Goal: Task Accomplishment & Management: Manage account settings

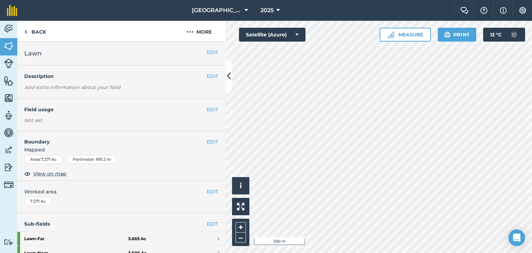
scroll to position [35, 0]
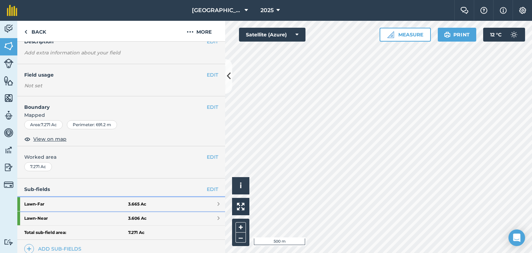
click at [204, 199] on link "Lawn - Far 3.665 Ac" at bounding box center [121, 204] width 208 height 14
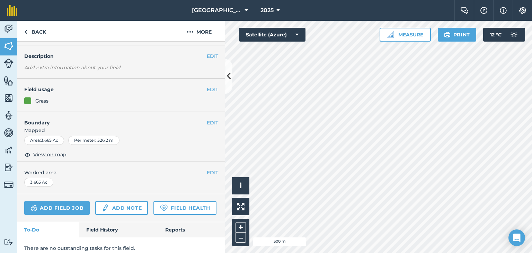
scroll to position [49, 0]
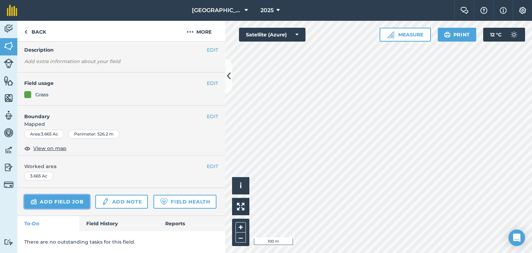
click at [73, 196] on link "Add field job" at bounding box center [56, 202] width 65 height 14
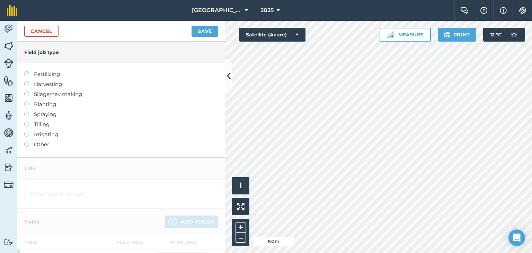
click at [60, 95] on label "Silage/hay making" at bounding box center [121, 94] width 194 height 8
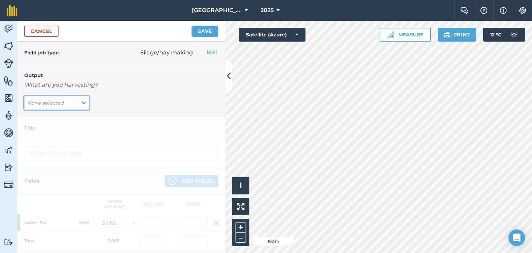
click at [78, 102] on button "None selected" at bounding box center [56, 103] width 65 height 14
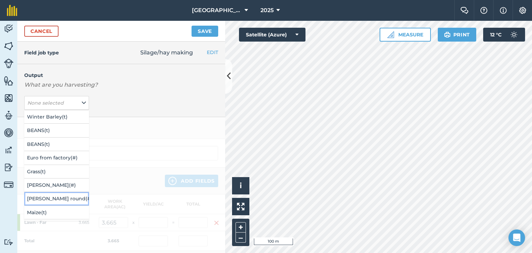
click at [60, 197] on button "[PERSON_NAME] round ( # )" at bounding box center [56, 198] width 65 height 13
type input "Silage/hay making Hay Bale round"
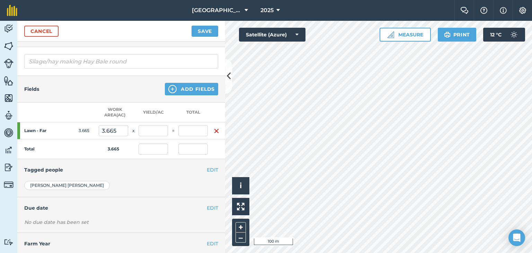
scroll to position [104, 0]
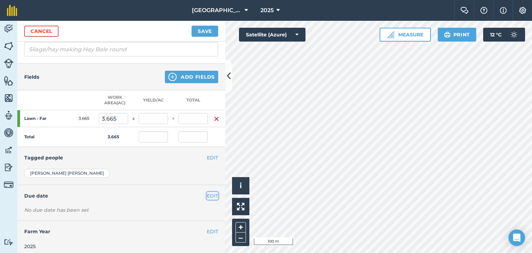
click at [210, 196] on button "EDIT" at bounding box center [212, 196] width 11 height 8
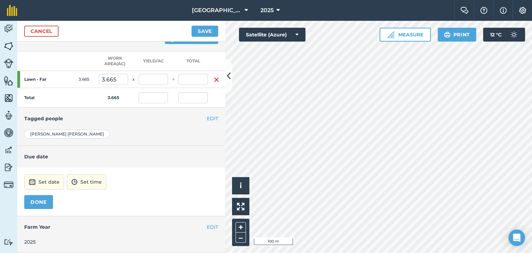
scroll to position [147, 0]
click at [49, 181] on button "Set date" at bounding box center [44, 181] width 40 height 15
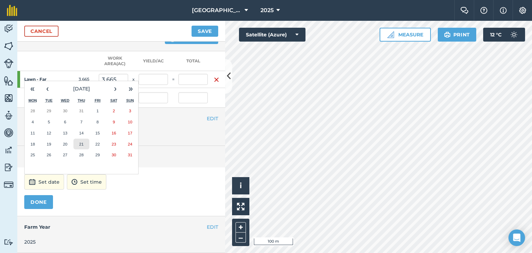
click at [82, 142] on abbr "21" at bounding box center [81, 144] width 5 height 5
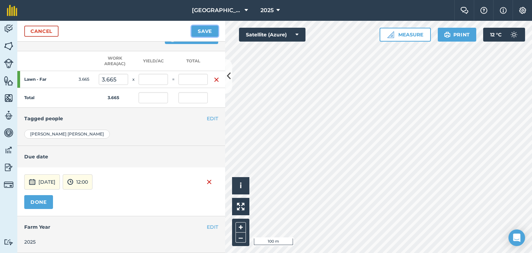
click at [200, 28] on button "Save" at bounding box center [205, 31] width 27 height 11
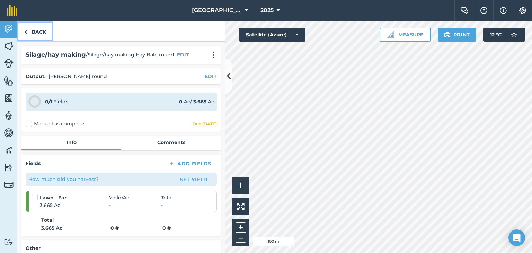
click at [32, 26] on link "Back" at bounding box center [35, 31] width 36 height 20
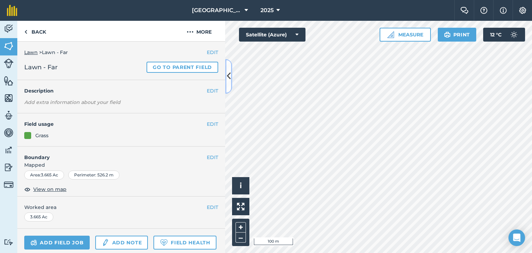
click at [228, 76] on icon at bounding box center [229, 76] width 4 height 12
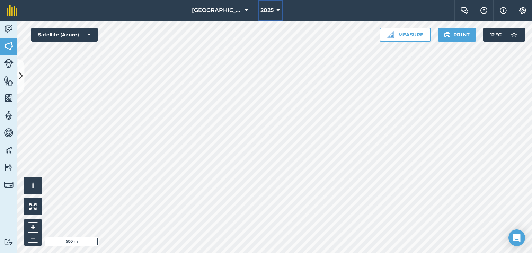
click at [274, 8] on button "2025" at bounding box center [270, 10] width 25 height 21
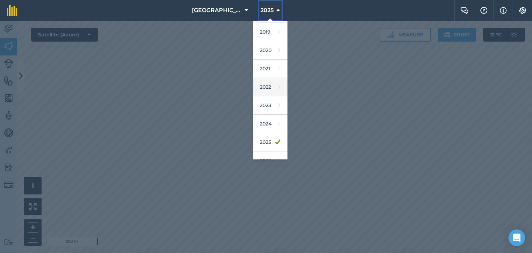
scroll to position [62, 0]
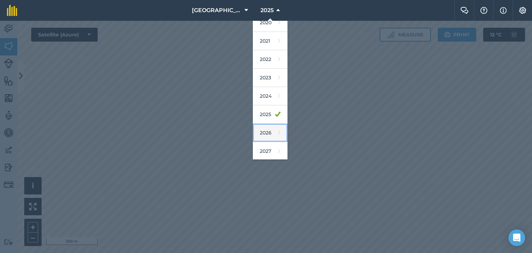
click at [264, 130] on link "2026" at bounding box center [270, 133] width 35 height 18
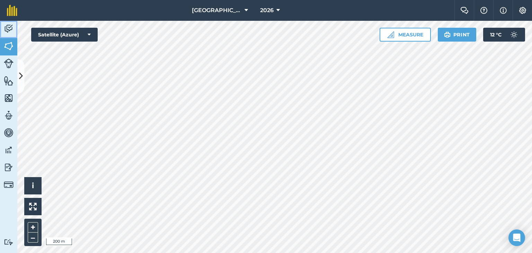
click at [10, 25] on img at bounding box center [9, 29] width 10 height 10
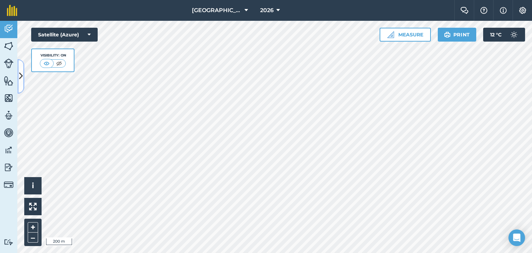
click at [19, 68] on button at bounding box center [20, 76] width 7 height 35
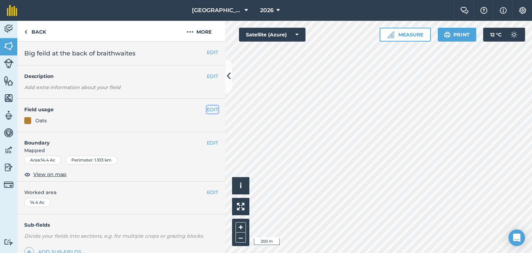
click at [208, 108] on button "EDIT" at bounding box center [212, 110] width 11 height 8
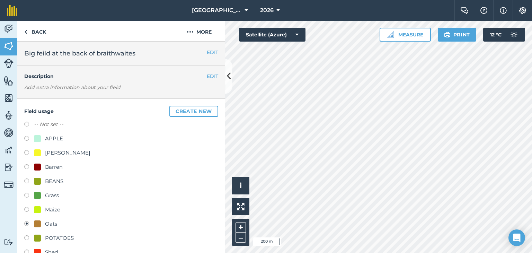
click at [53, 152] on div "[PERSON_NAME]" at bounding box center [67, 153] width 45 height 8
radio input "true"
radio input "false"
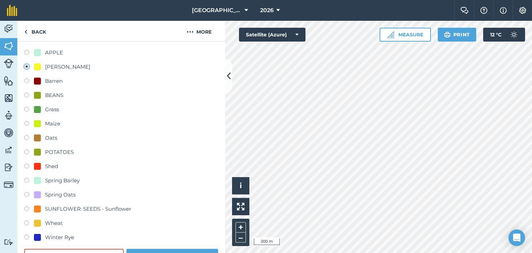
scroll to position [104, 0]
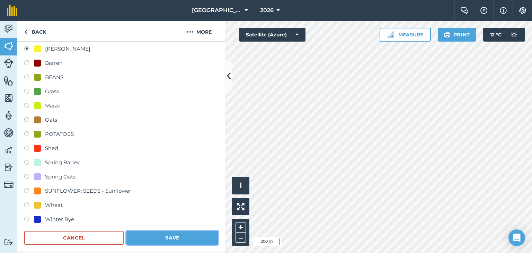
click at [182, 231] on button "Save" at bounding box center [172, 238] width 92 height 14
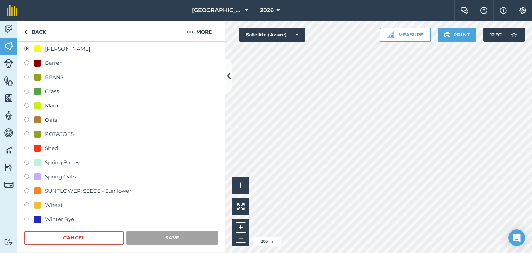
scroll to position [91, 0]
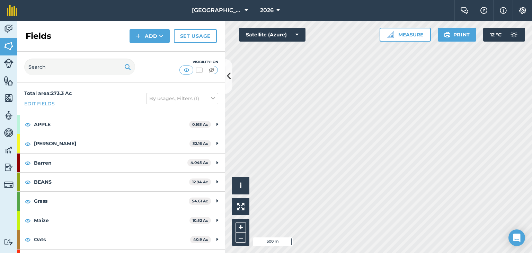
click at [439, 253] on html "Woodlands Farm 2026 Farm Chat Help Info Settings Woodlands Farm - 2026 Reproduc…" at bounding box center [266, 126] width 532 height 253
click at [230, 75] on icon at bounding box center [229, 76] width 4 height 12
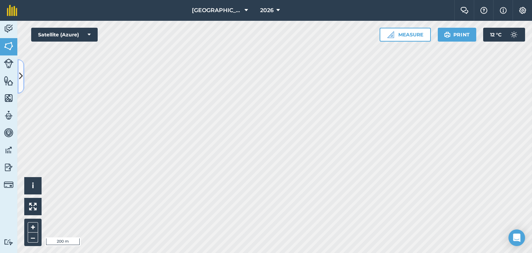
click at [21, 65] on button at bounding box center [20, 76] width 7 height 35
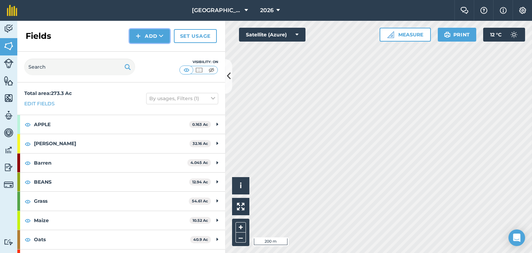
click at [146, 34] on button "Add" at bounding box center [150, 36] width 40 height 14
click at [151, 49] on link "Draw" at bounding box center [150, 51] width 38 height 15
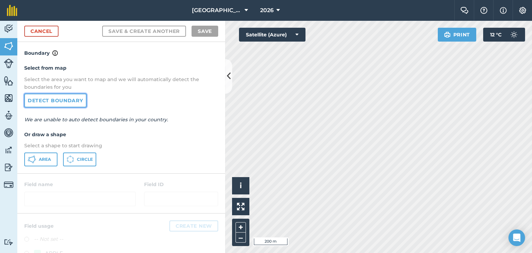
click at [60, 99] on link "Detect boundary" at bounding box center [55, 101] width 62 height 14
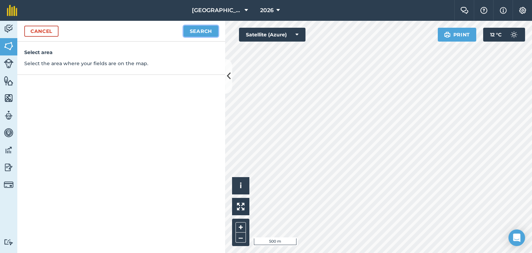
click at [213, 31] on button "Search" at bounding box center [201, 31] width 35 height 11
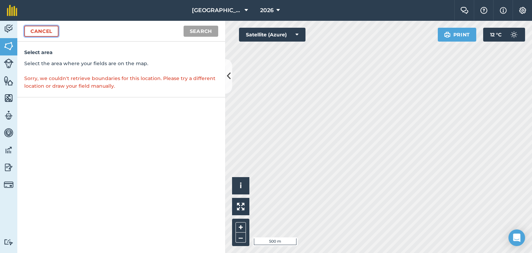
click at [40, 36] on link "Cancel" at bounding box center [41, 31] width 34 height 11
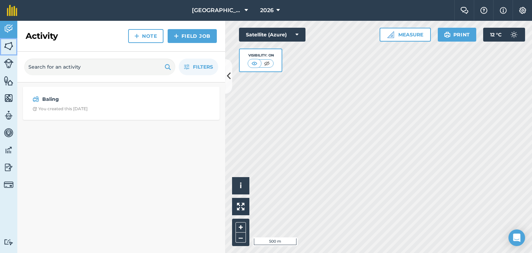
click at [5, 43] on img at bounding box center [9, 46] width 10 height 10
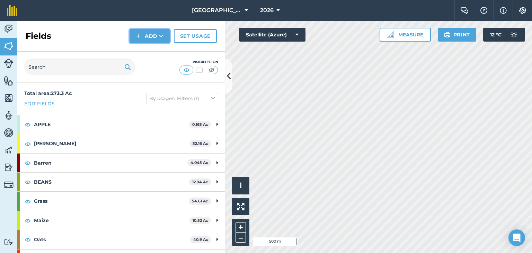
click at [154, 36] on button "Add" at bounding box center [150, 36] width 40 height 14
click at [166, 50] on link "Draw" at bounding box center [150, 51] width 38 height 15
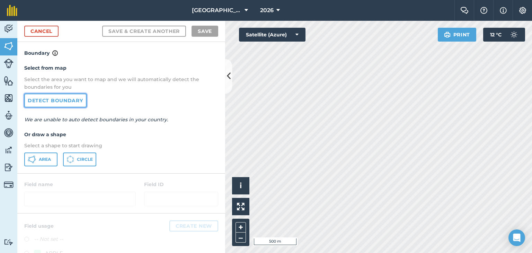
click at [81, 97] on link "Detect boundary" at bounding box center [55, 101] width 62 height 14
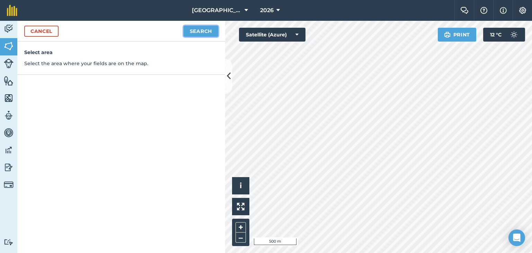
click at [207, 28] on button "Search" at bounding box center [201, 31] width 35 height 11
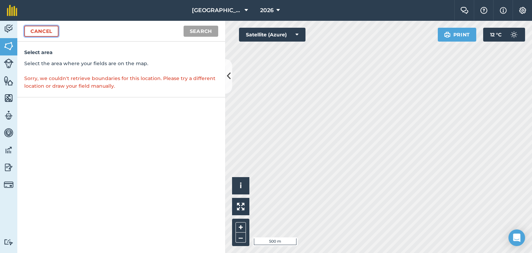
click at [51, 35] on link "Cancel" at bounding box center [41, 31] width 34 height 11
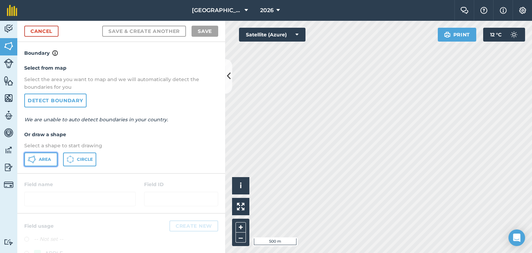
click at [45, 155] on button "Area" at bounding box center [40, 159] width 33 height 14
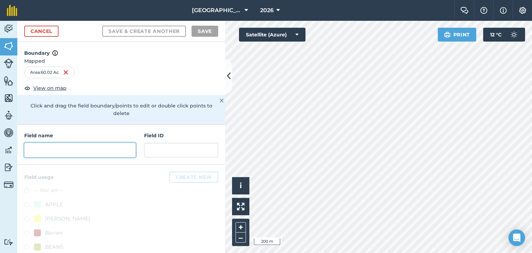
click at [85, 144] on input "text" at bounding box center [80, 150] width 112 height 15
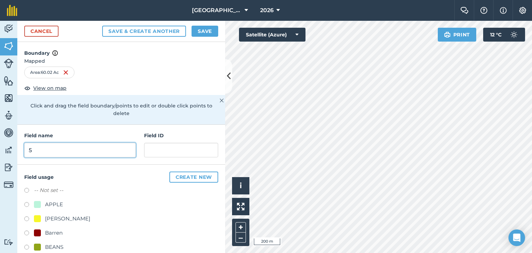
type input "5"
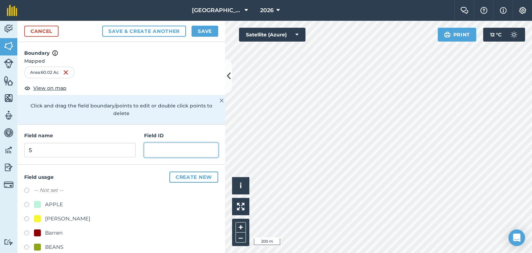
click at [207, 150] on input "text" at bounding box center [181, 150] width 74 height 15
type input "s"
click at [42, 230] on div "Barren" at bounding box center [48, 233] width 29 height 8
radio input "true"
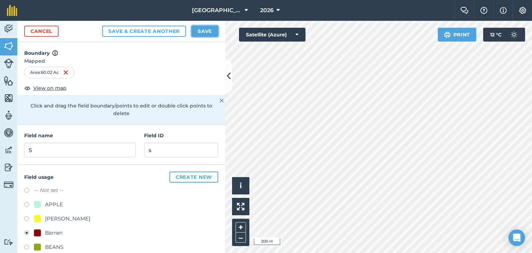
click at [204, 27] on button "Save" at bounding box center [205, 31] width 27 height 11
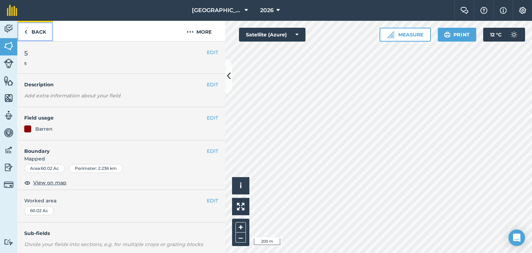
click at [32, 38] on link "Back" at bounding box center [35, 31] width 36 height 20
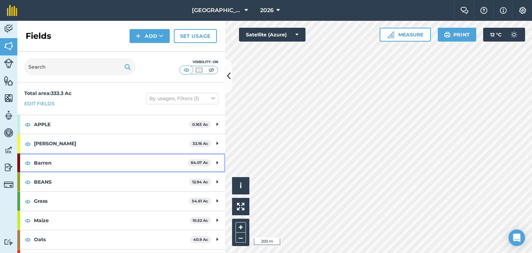
click at [213, 161] on div "Barren 64.07 Ac" at bounding box center [121, 162] width 208 height 19
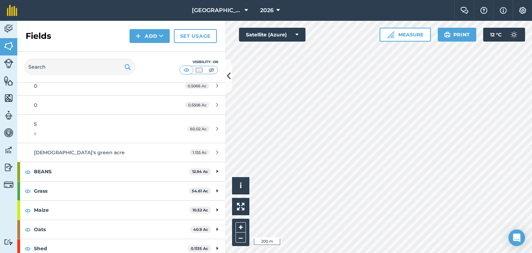
scroll to position [173, 0]
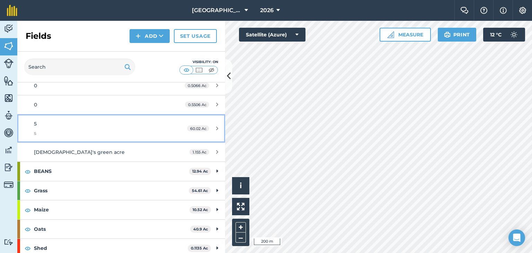
click at [210, 127] on div "60.02 Ac" at bounding box center [202, 129] width 45 height 6
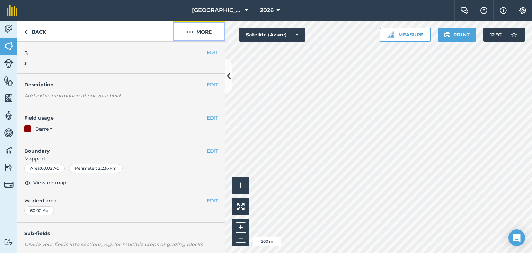
click at [208, 35] on button "More" at bounding box center [199, 31] width 52 height 20
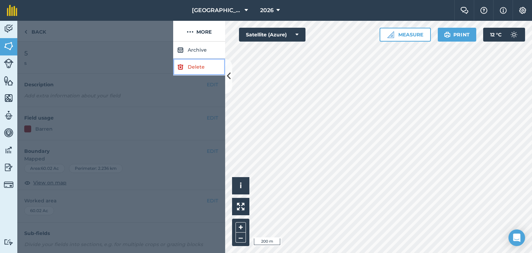
click at [201, 63] on link "Delete" at bounding box center [199, 67] width 52 height 17
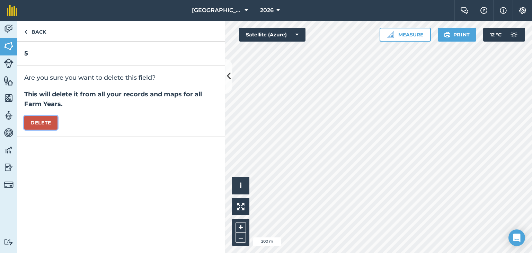
click at [42, 118] on button "Delete" at bounding box center [40, 123] width 33 height 14
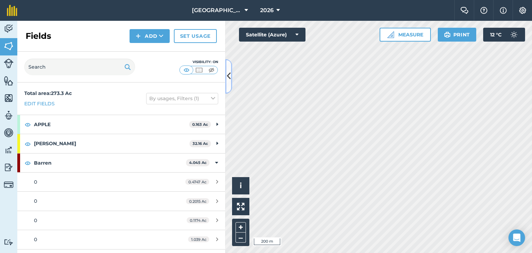
click at [232, 79] on button at bounding box center [228, 76] width 7 height 35
click at [229, 77] on icon at bounding box center [229, 76] width 4 height 12
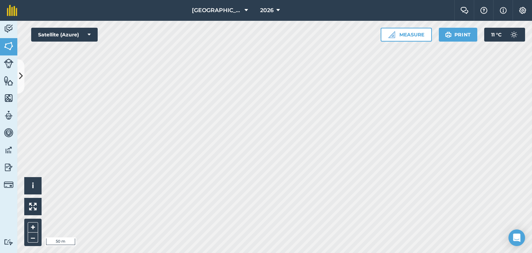
click at [384, 38] on div "Hello i © 2025 TomTom, Microsoft 50 m + – Satellite (Azure) Measure Print 11 ° C" at bounding box center [274, 137] width 515 height 232
click at [316, 253] on html "Woodlands Farm 2026 Farm Chat Help Info Settings Woodlands Farm - 2026 Reproduc…" at bounding box center [266, 126] width 532 height 253
